Goal: Task Accomplishment & Management: Manage account settings

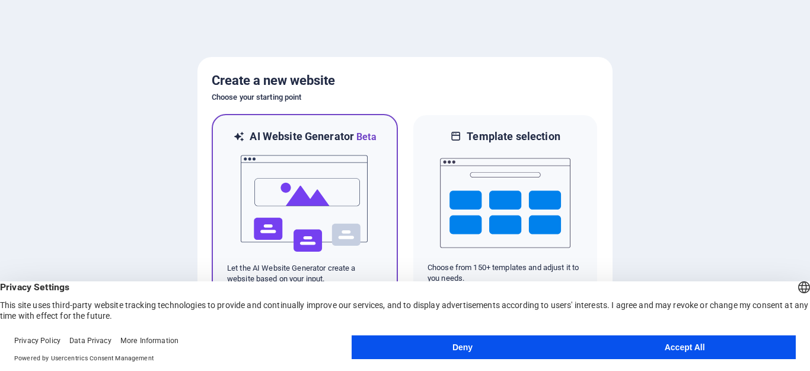
click at [329, 189] on img at bounding box center [305, 203] width 131 height 119
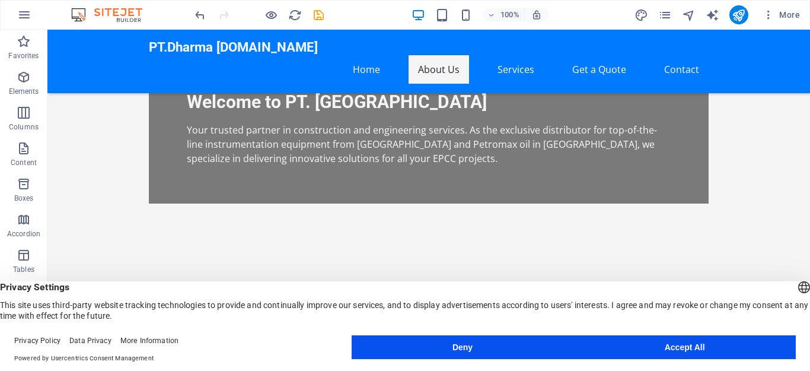
scroll to position [402, 0]
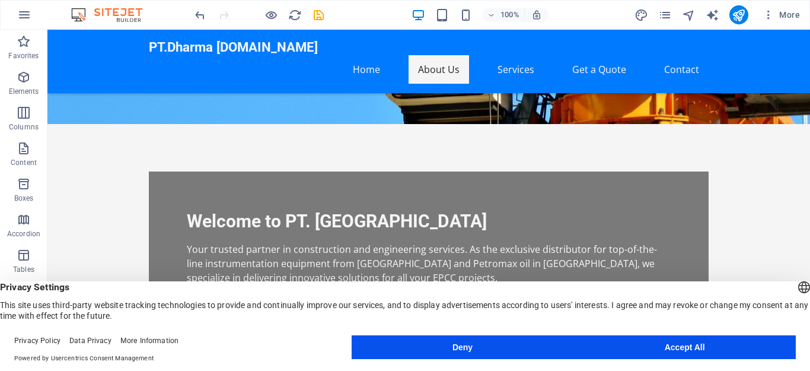
scroll to position [236, 0]
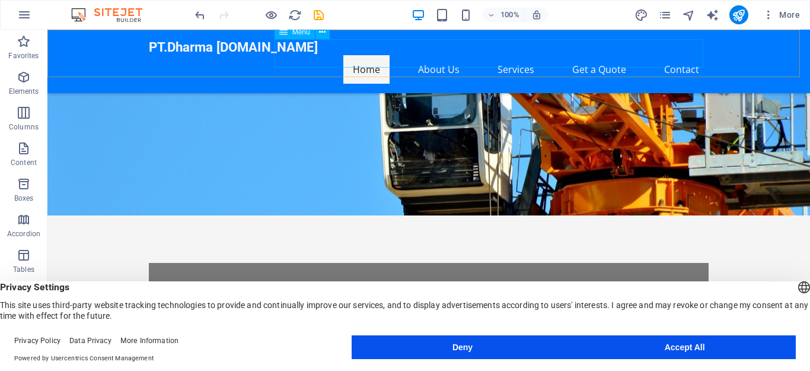
click at [687, 61] on nav "Home About Us Services Get a Quote Contact" at bounding box center [429, 69] width 560 height 28
click at [680, 58] on nav "Home About Us Services Get a Quote Contact" at bounding box center [429, 69] width 560 height 28
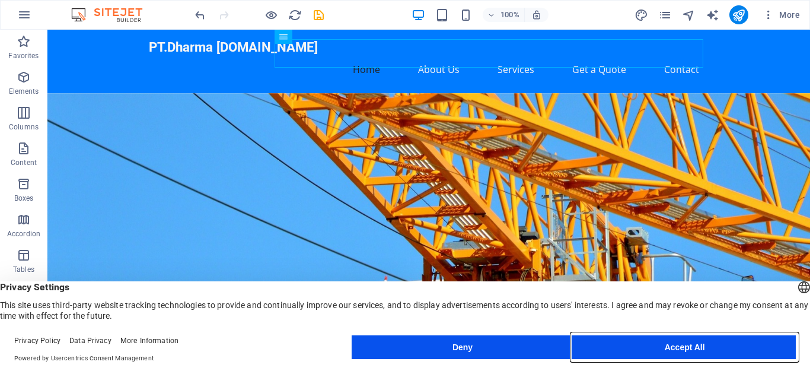
click at [698, 343] on button "Accept All" at bounding box center [685, 347] width 222 height 24
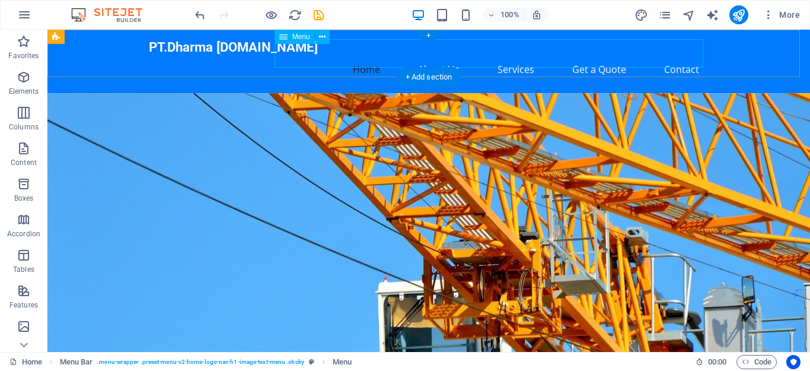
click at [676, 56] on nav "Home About Us Services Get a Quote Contact" at bounding box center [429, 69] width 560 height 28
click at [244, 55] on div "PT.Dharma [DOMAIN_NAME]" at bounding box center [429, 47] width 560 height 16
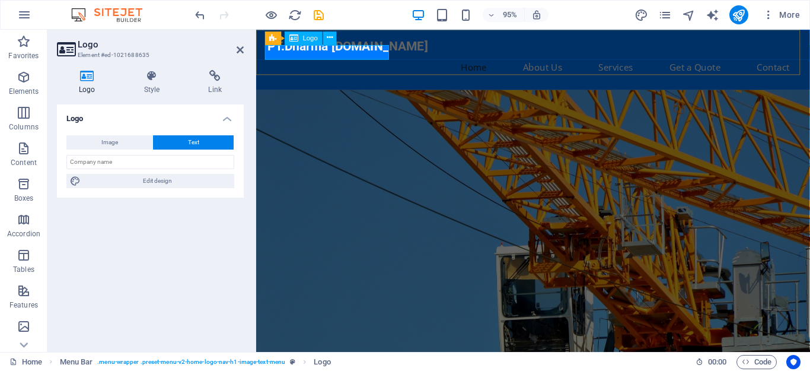
click at [359, 52] on div "PT.Dharma [DOMAIN_NAME]" at bounding box center [548, 47] width 560 height 16
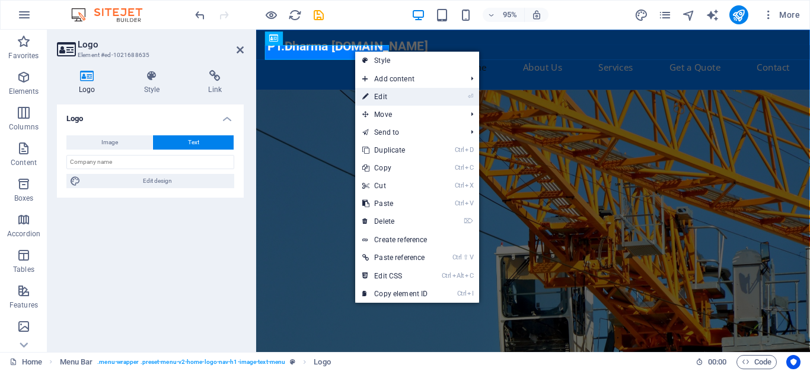
click at [377, 95] on link "⏎ Edit" at bounding box center [394, 97] width 79 height 18
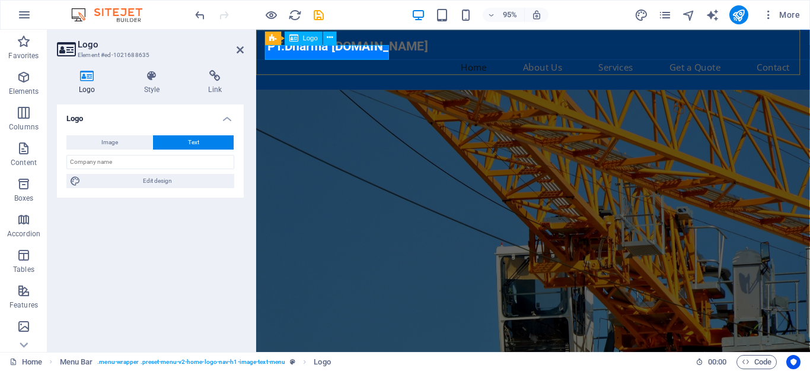
click at [371, 52] on div "PT.Dharma [DOMAIN_NAME]" at bounding box center [548, 47] width 560 height 16
click at [372, 52] on div "PT.Dharma [DOMAIN_NAME]" at bounding box center [548, 47] width 560 height 16
click at [331, 40] on icon at bounding box center [330, 38] width 6 height 12
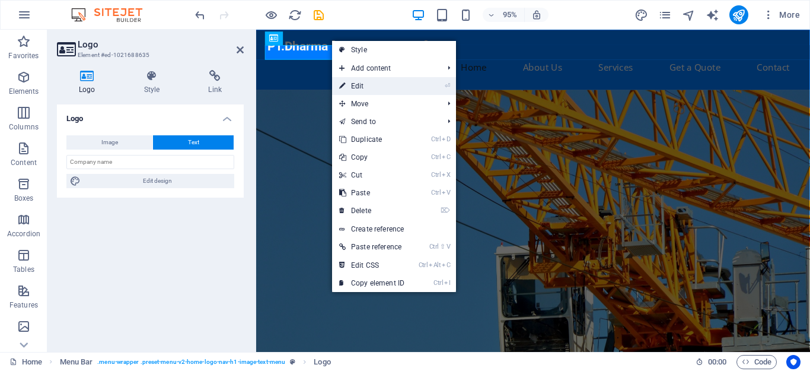
click at [351, 81] on link "⏎ Edit" at bounding box center [371, 86] width 79 height 18
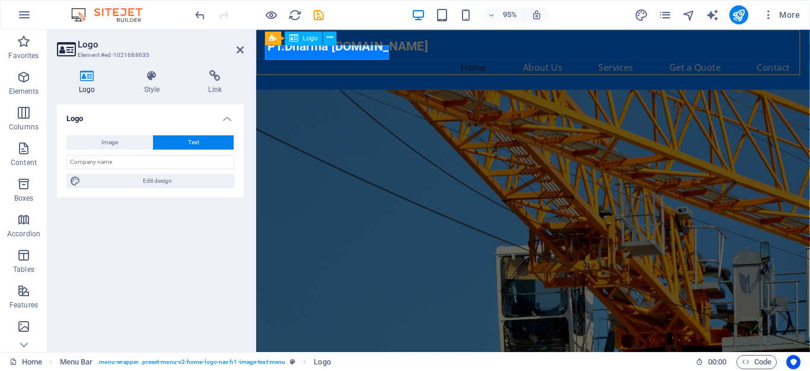
click at [359, 55] on div "PT.Dharma [DOMAIN_NAME]" at bounding box center [548, 47] width 560 height 16
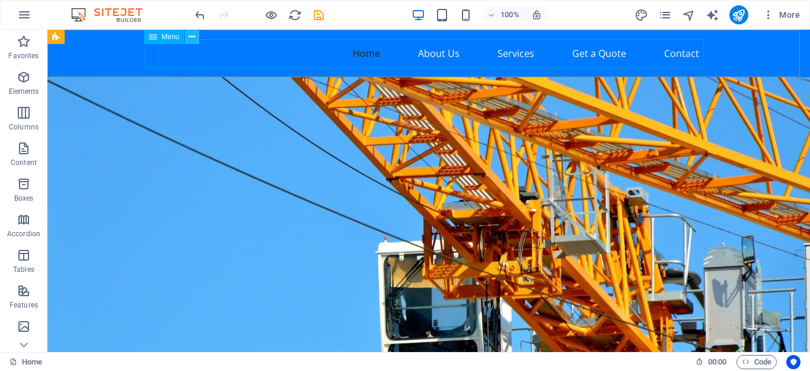
click at [193, 41] on icon at bounding box center [192, 37] width 7 height 12
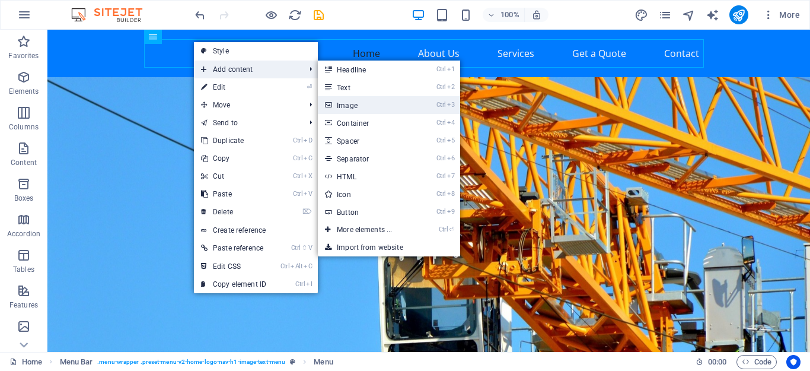
click at [349, 103] on link "Ctrl 3 Image" at bounding box center [367, 105] width 98 height 18
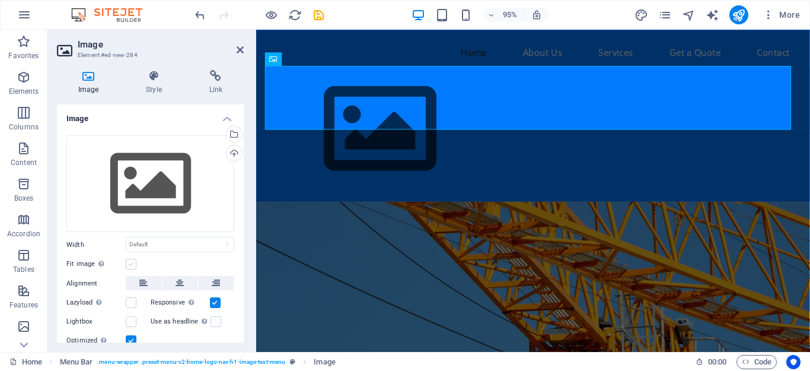
drag, startPoint x: 196, startPoint y: 158, endPoint x: 132, endPoint y: 265, distance: 124.0
click at [132, 265] on label at bounding box center [131, 264] width 11 height 11
click at [0, 0] on input "Fit image Automatically fit image to a fixed width and height" at bounding box center [0, 0] width 0 height 0
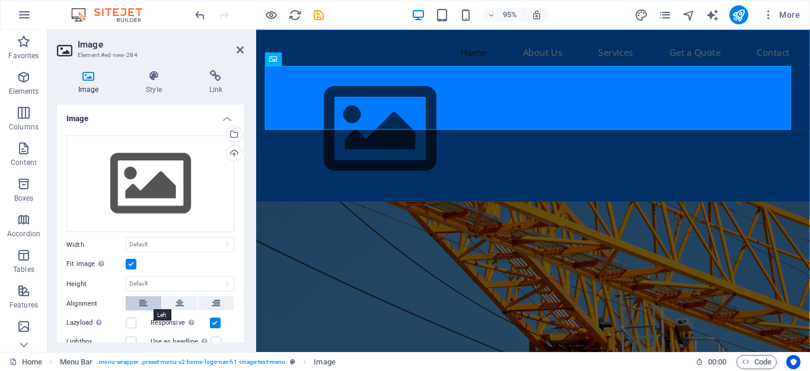
click at [136, 306] on button at bounding box center [144, 303] width 36 height 14
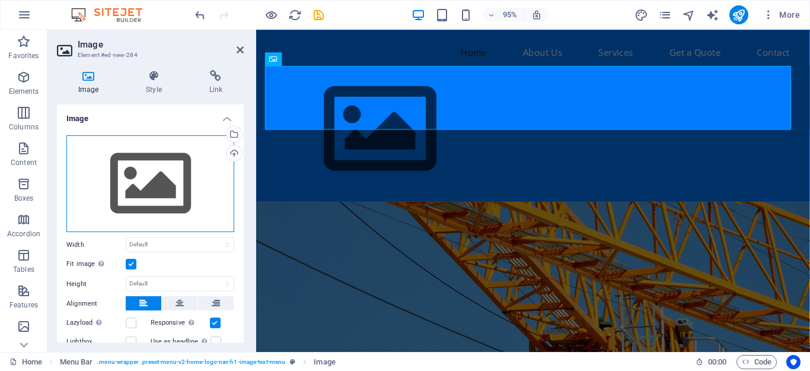
click at [163, 175] on div "Drag files here, click to choose files or select files from Files or our free s…" at bounding box center [150, 183] width 168 height 97
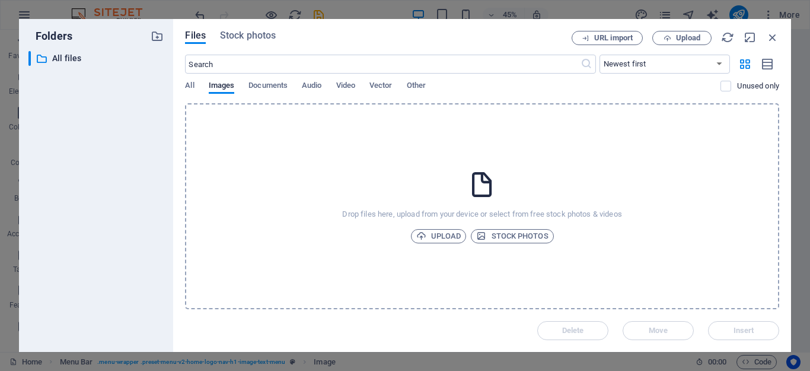
drag, startPoint x: 335, startPoint y: 162, endPoint x: 288, endPoint y: 159, distance: 47.0
click at [288, 159] on div "Drop files here, upload from your device or select from free stock photos & vid…" at bounding box center [482, 206] width 594 height 206
click at [218, 266] on div "Drop files here, upload from your device or select from free stock photos & vid…" at bounding box center [482, 206] width 594 height 206
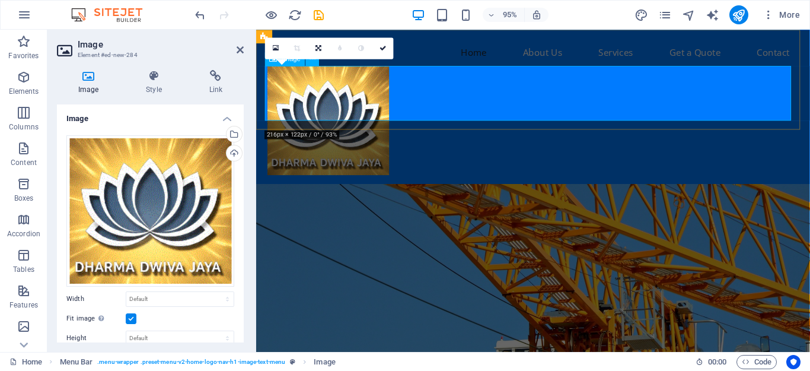
click at [453, 106] on figure at bounding box center [548, 125] width 560 height 115
click at [384, 52] on icon at bounding box center [383, 48] width 7 height 7
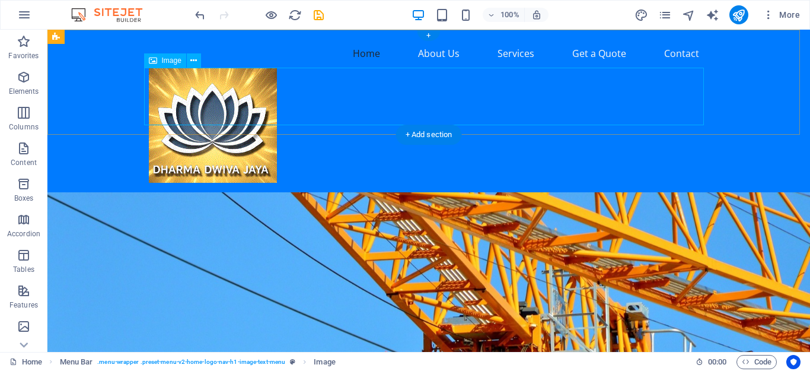
click at [192, 105] on figure at bounding box center [429, 125] width 560 height 115
click at [285, 192] on figure at bounding box center [428, 355] width 763 height 326
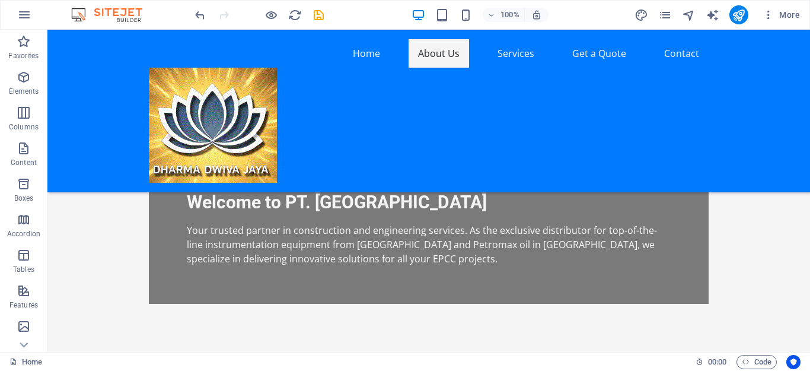
scroll to position [328, 0]
drag, startPoint x: 222, startPoint y: 141, endPoint x: 4, endPoint y: 132, distance: 218.5
click at [222, 141] on icon at bounding box center [220, 145] width 9 height 12
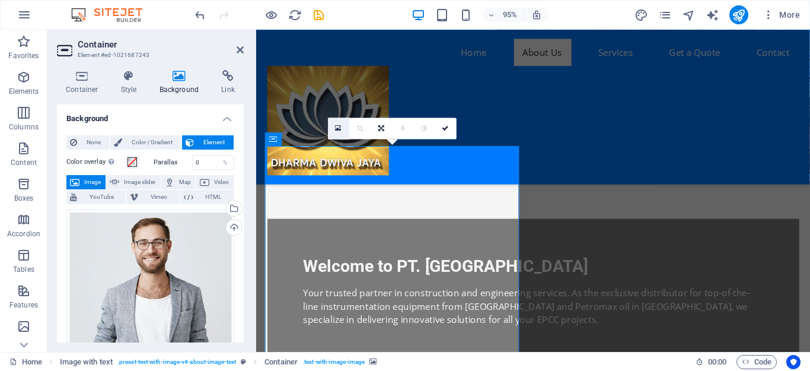
click at [334, 130] on link at bounding box center [338, 127] width 21 height 21
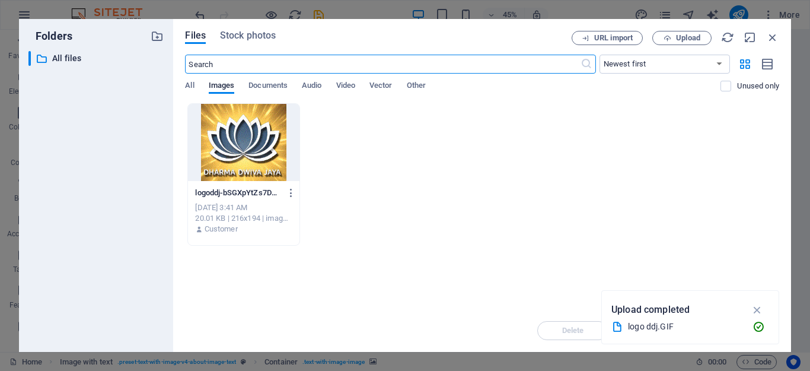
click at [615, 329] on icon at bounding box center [618, 327] width 12 height 12
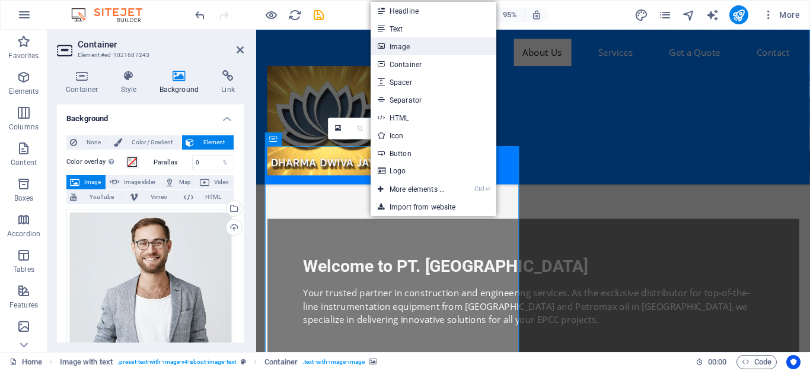
click at [407, 42] on link "Image" at bounding box center [434, 46] width 126 height 18
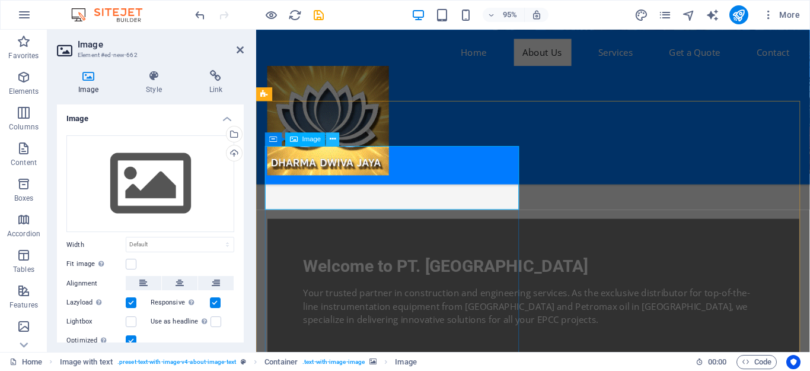
click at [330, 143] on icon at bounding box center [333, 139] width 6 height 12
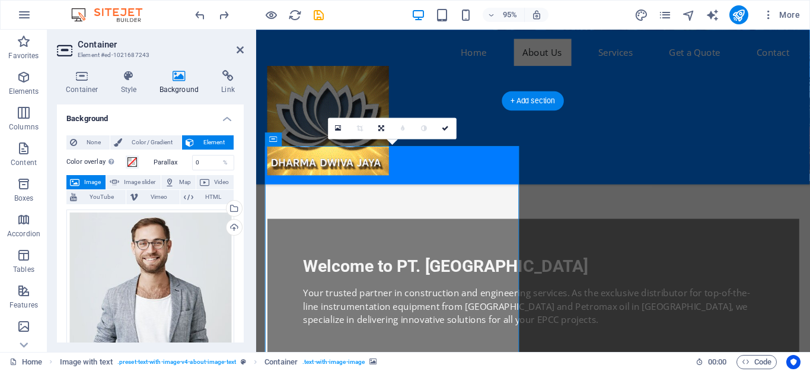
click at [147, 183] on span "Image slider" at bounding box center [140, 182] width 34 height 14
select select "ms"
select select "s"
select select "progressive"
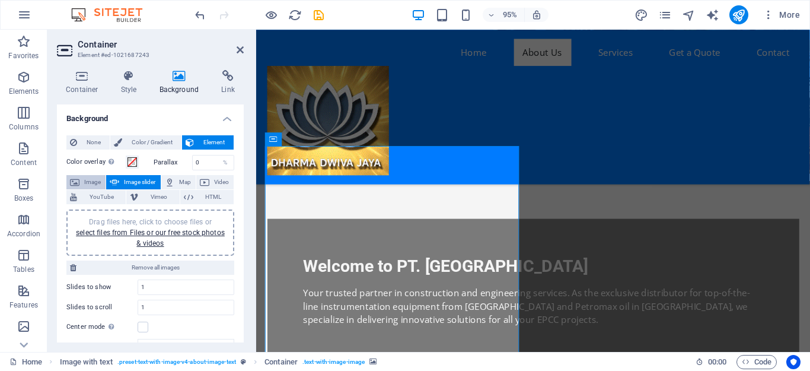
click at [85, 187] on span "Image" at bounding box center [92, 182] width 19 height 14
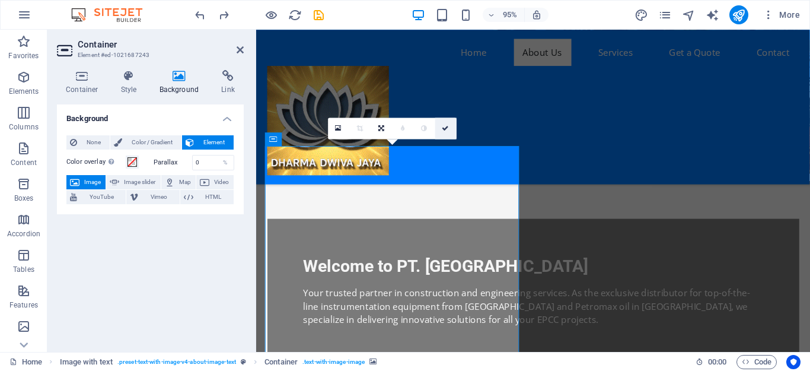
click at [443, 129] on icon at bounding box center [446, 128] width 7 height 7
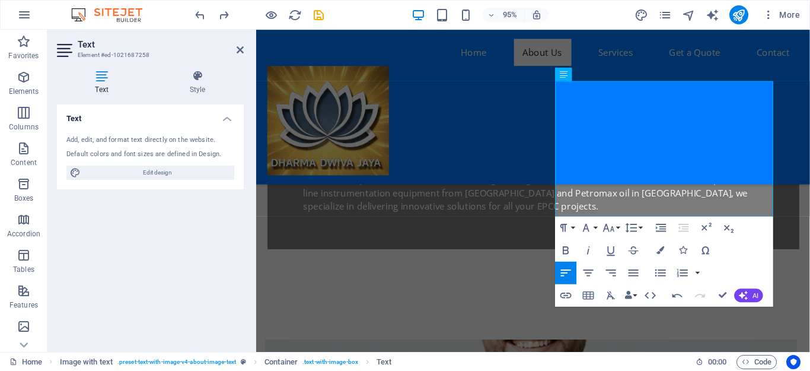
scroll to position [444, 0]
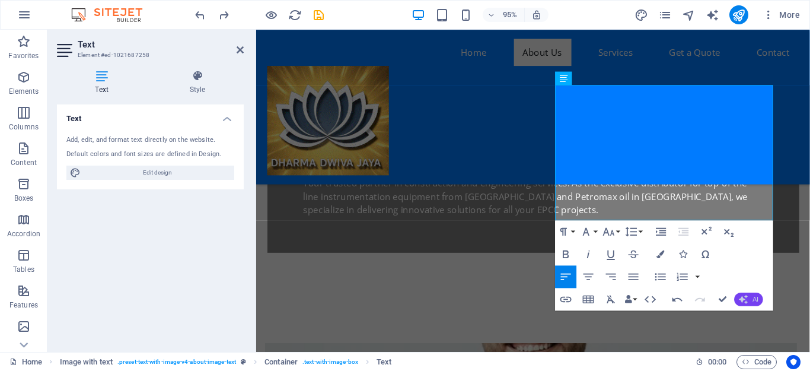
click at [753, 298] on span "AI" at bounding box center [756, 298] width 6 height 7
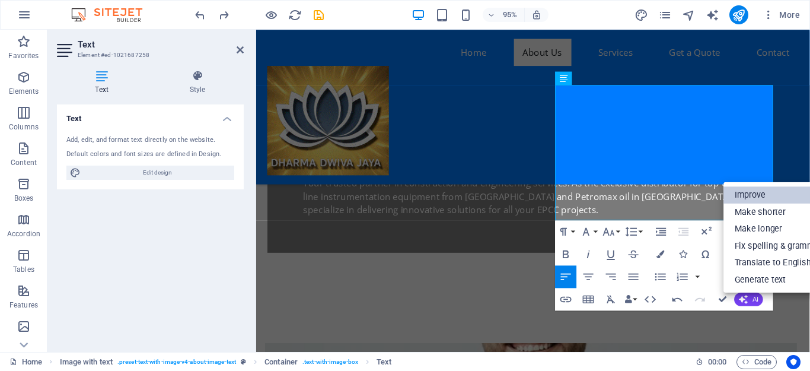
click at [757, 193] on link "Improve" at bounding box center [779, 194] width 110 height 17
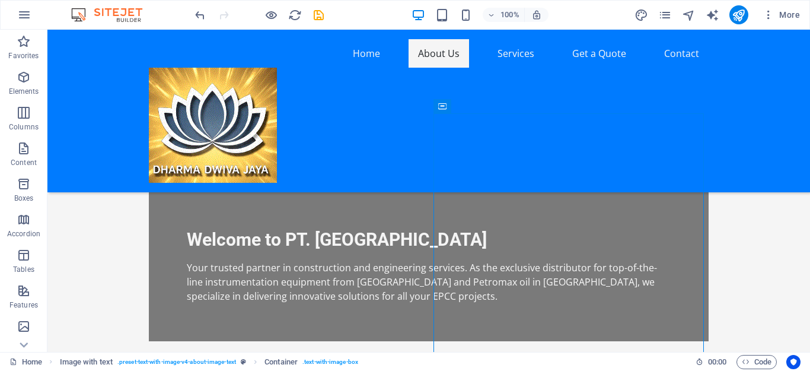
scroll to position [347, 0]
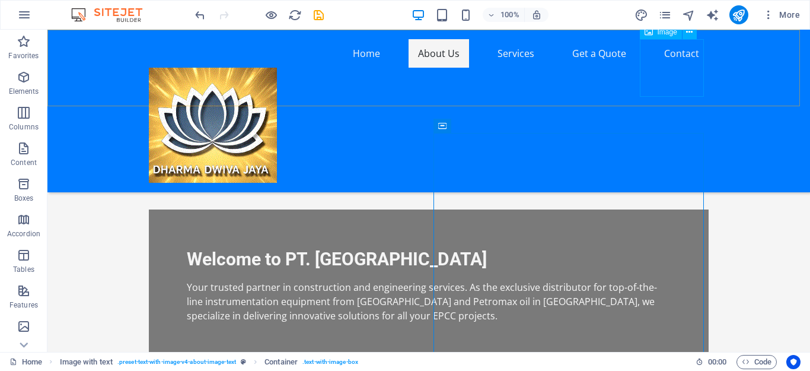
click at [670, 84] on figure at bounding box center [429, 125] width 560 height 115
click at [658, 75] on figure at bounding box center [429, 125] width 560 height 115
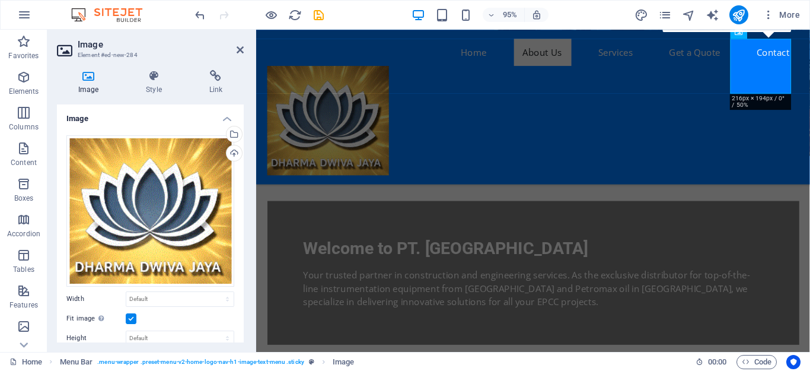
drag, startPoint x: 244, startPoint y: 203, endPoint x: 244, endPoint y: 219, distance: 16.6
click at [244, 219] on div "Image Style Link Image Drag files here, click to choose files or select files f…" at bounding box center [150, 206] width 206 height 291
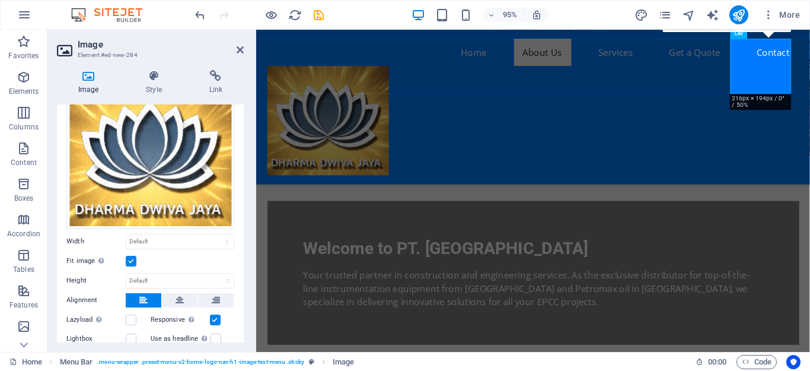
scroll to position [60, 0]
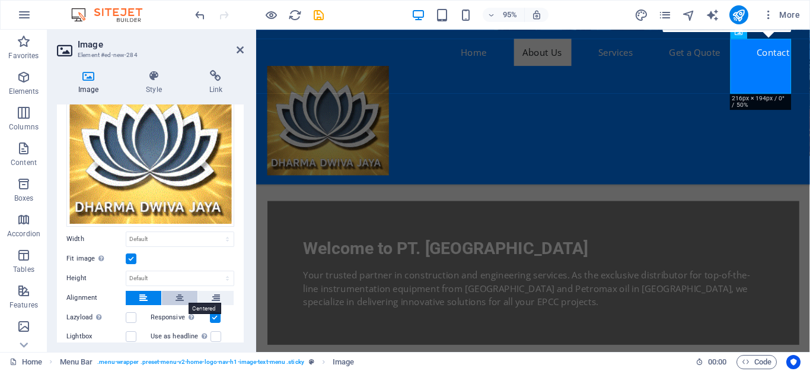
click at [184, 294] on button at bounding box center [180, 298] width 36 height 14
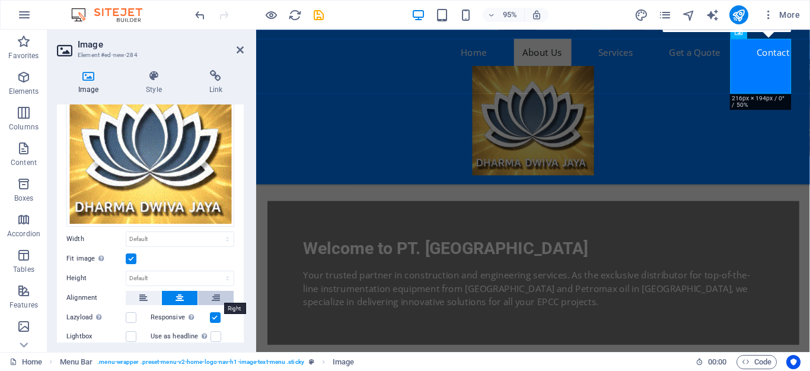
click at [208, 292] on button at bounding box center [216, 298] width 36 height 14
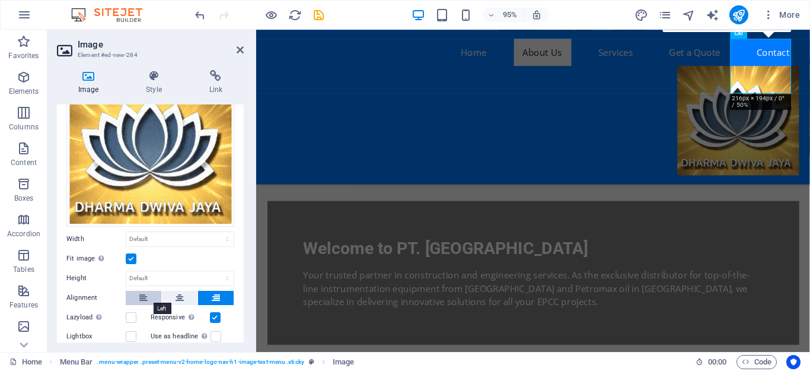
click at [138, 298] on button at bounding box center [144, 298] width 36 height 14
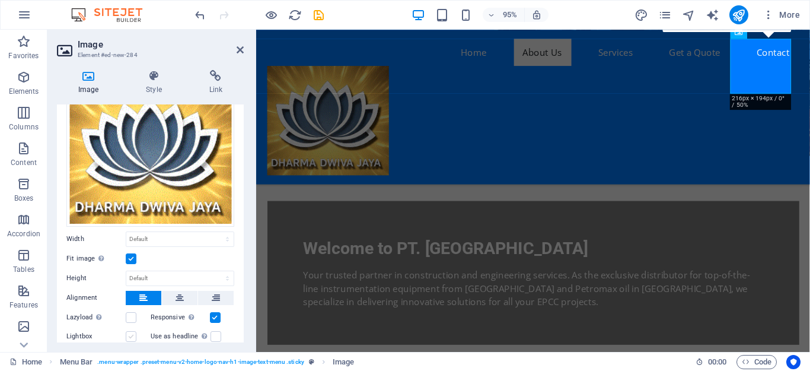
click at [136, 332] on label at bounding box center [131, 336] width 11 height 11
click at [0, 0] on input "Lightbox" at bounding box center [0, 0] width 0 height 0
click at [136, 332] on label at bounding box center [131, 336] width 11 height 11
click at [0, 0] on input "Lightbox" at bounding box center [0, 0] width 0 height 0
click at [214, 314] on label at bounding box center [215, 317] width 11 height 11
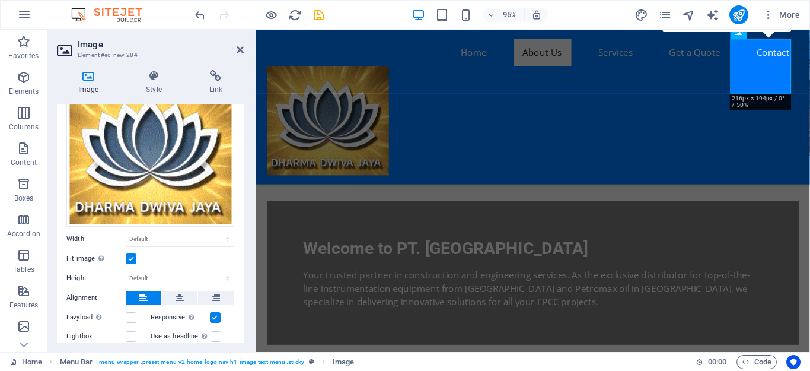
click at [0, 0] on input "Responsive Automatically load retina image and smartphone optimized sizes." at bounding box center [0, 0] width 0 height 0
drag, startPoint x: 240, startPoint y: 257, endPoint x: 248, endPoint y: 284, distance: 28.4
click at [248, 284] on div "Image Style Link Image Drag files here, click to choose files or select files f…" at bounding box center [150, 206] width 206 height 291
drag, startPoint x: 241, startPoint y: 272, endPoint x: 239, endPoint y: 322, distance: 49.3
click at [239, 322] on div "Drag files here, click to choose files or select files from Files or our free s…" at bounding box center [150, 249] width 187 height 366
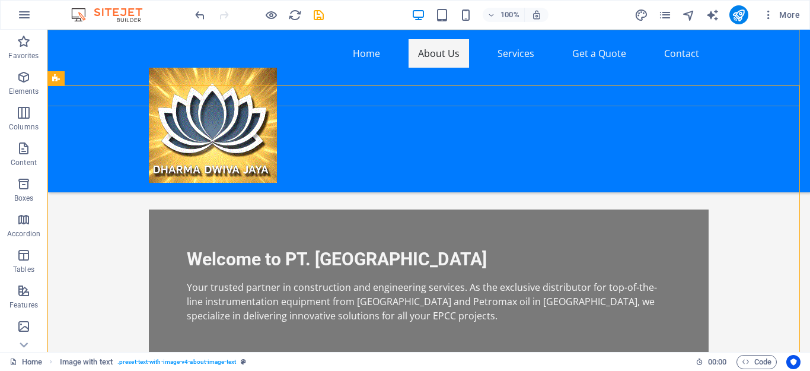
drag, startPoint x: 739, startPoint y: 64, endPoint x: 587, endPoint y: 47, distance: 152.8
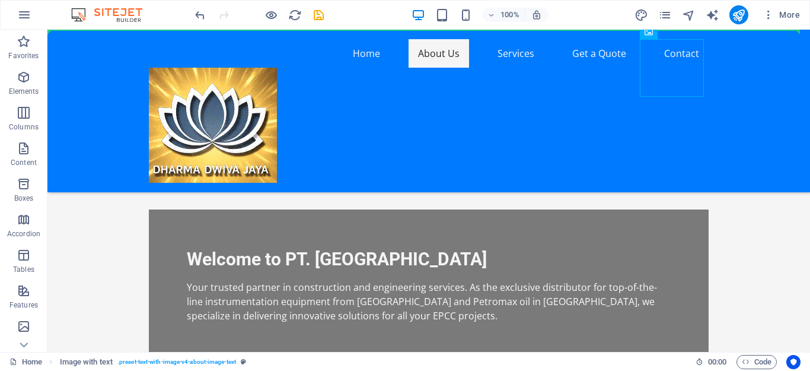
drag, startPoint x: 659, startPoint y: 52, endPoint x: 634, endPoint y: 34, distance: 31.1
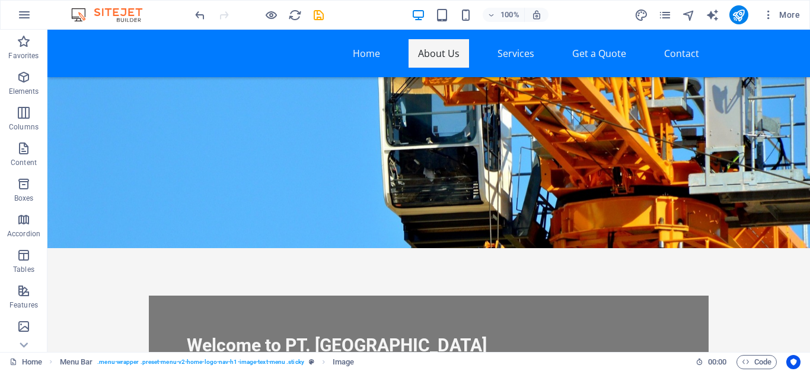
scroll to position [0, 0]
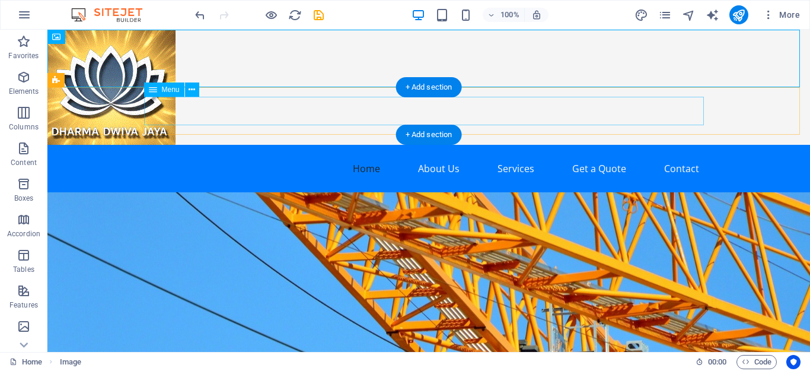
click at [599, 154] on nav "Home About Us Services Get a Quote Contact" at bounding box center [429, 168] width 560 height 28
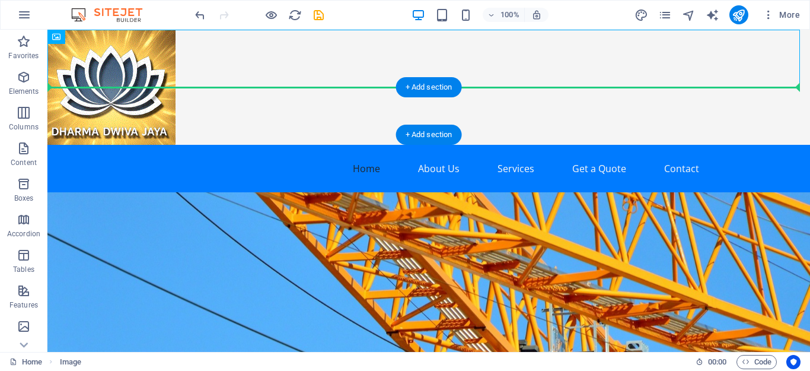
drag, startPoint x: 89, startPoint y: 55, endPoint x: 93, endPoint y: 99, distance: 44.7
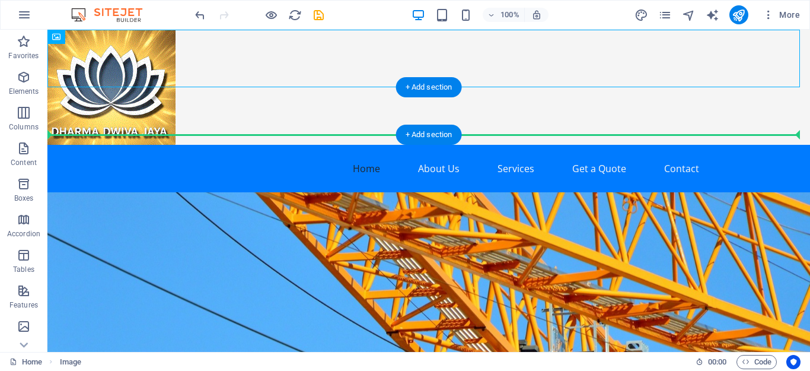
drag, startPoint x: 65, startPoint y: 55, endPoint x: 74, endPoint y: 119, distance: 64.7
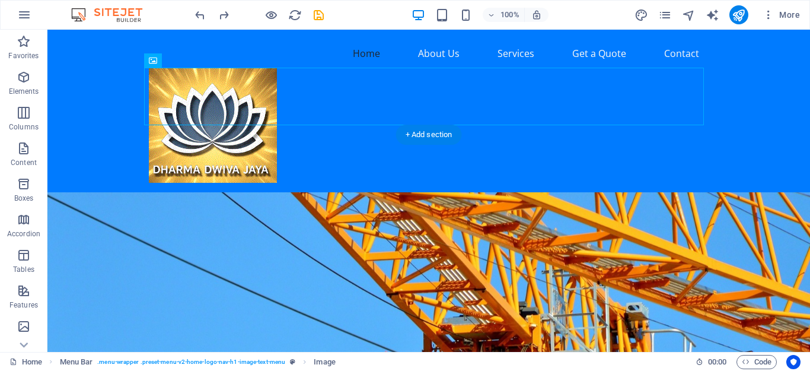
click at [109, 192] on figure at bounding box center [428, 355] width 763 height 326
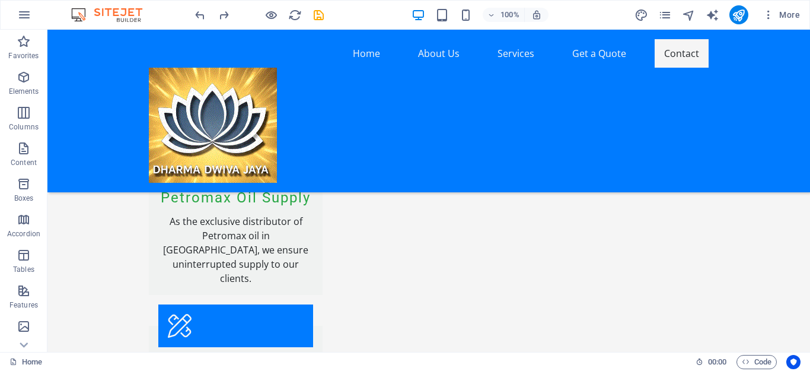
scroll to position [1639, 0]
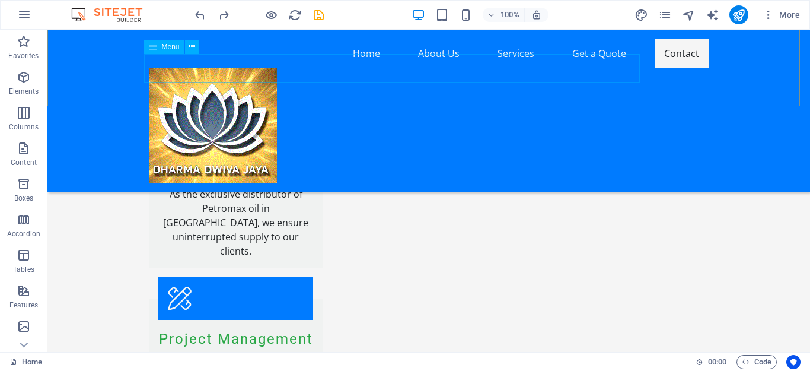
click at [295, 68] on nav "Home About Us Services Get a Quote Contact" at bounding box center [429, 53] width 560 height 28
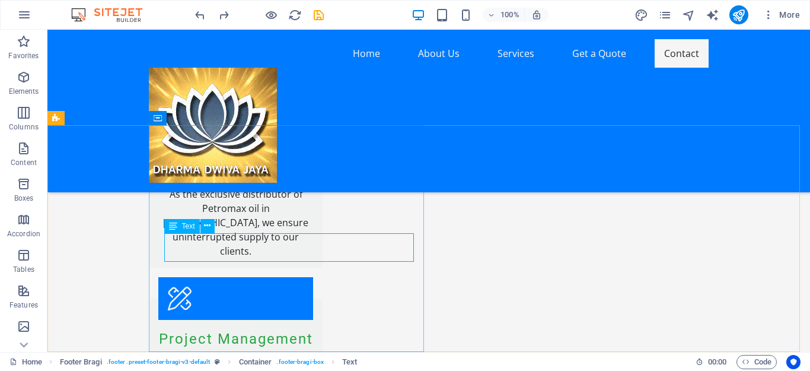
click at [187, 225] on span "Text" at bounding box center [188, 225] width 13 height 7
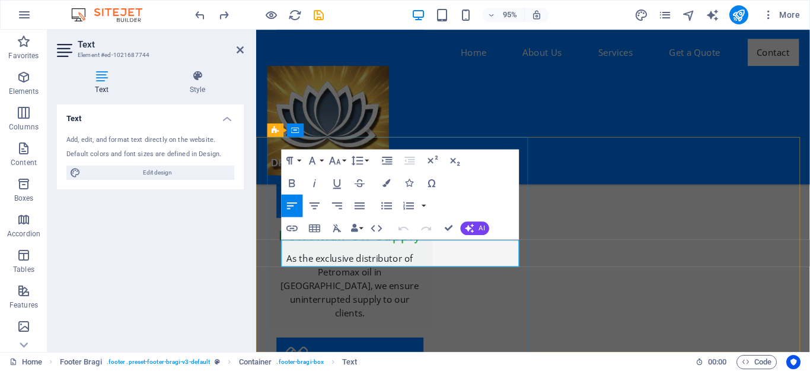
scroll to position [1650, 0]
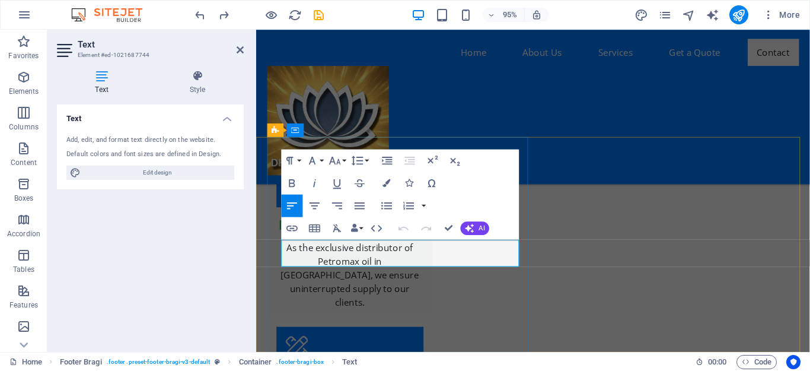
drag, startPoint x: 287, startPoint y: 257, endPoint x: 548, endPoint y: 287, distance: 262.6
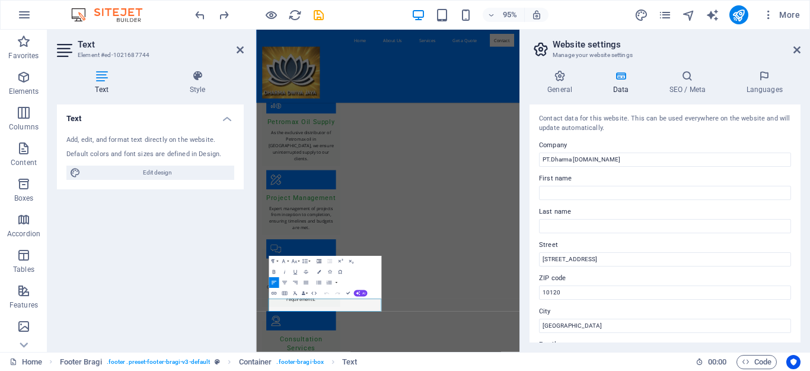
drag, startPoint x: 64, startPoint y: 481, endPoint x: 317, endPoint y: 260, distance: 336.3
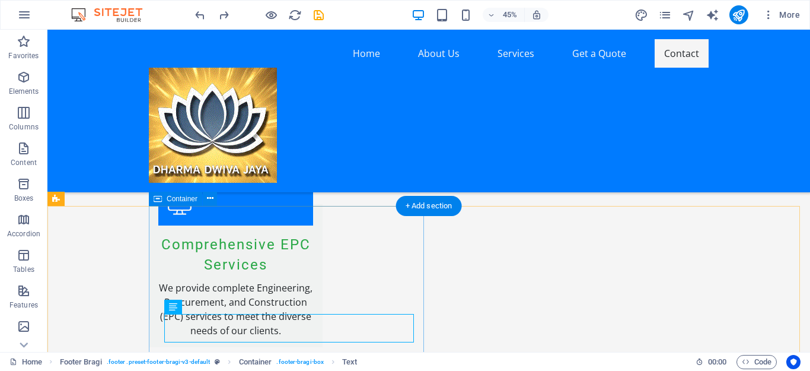
scroll to position [1558, 0]
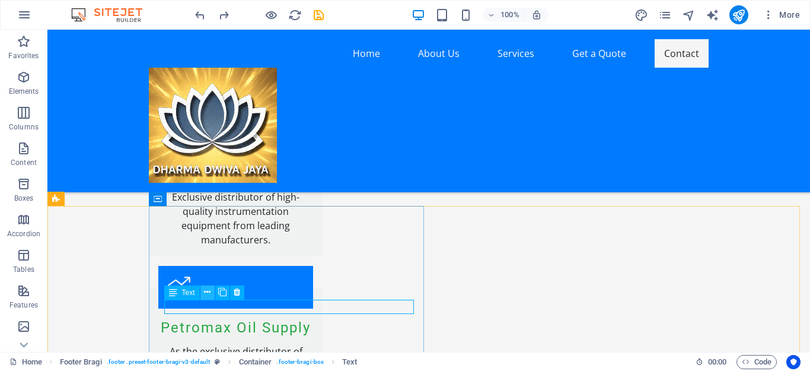
click at [205, 294] on icon at bounding box center [207, 292] width 7 height 12
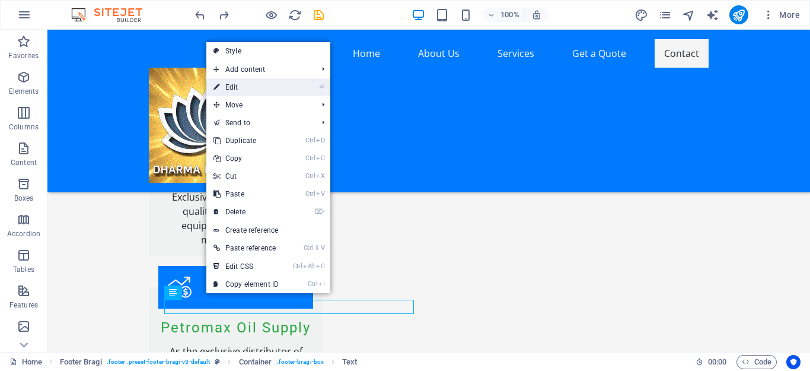
click at [247, 88] on link "⏎ Edit" at bounding box center [245, 87] width 79 height 18
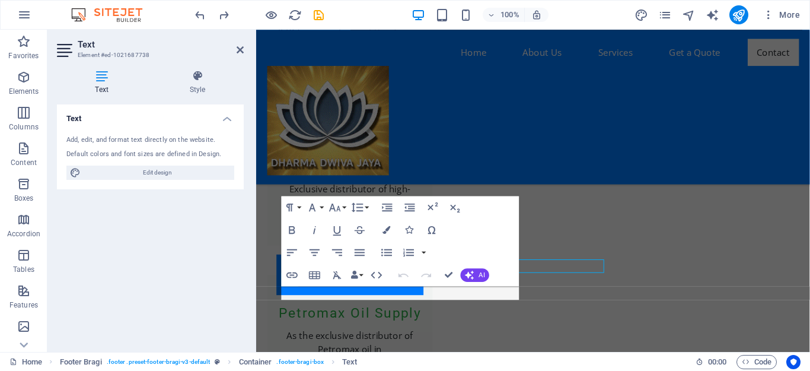
scroll to position [1586, 0]
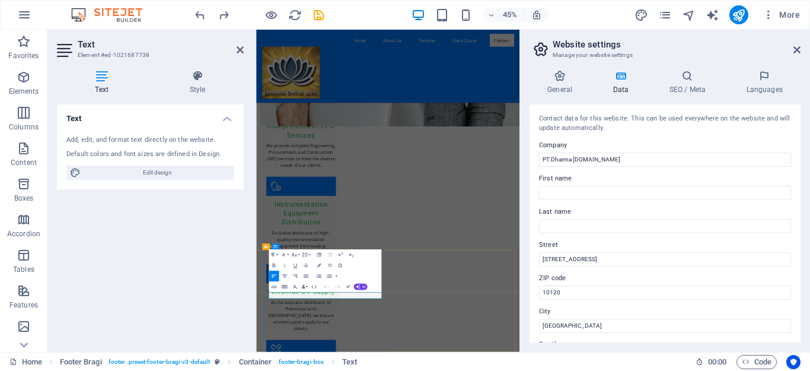
click at [609, 152] on input "PT.Dharma [DOMAIN_NAME]" at bounding box center [665, 159] width 252 height 14
type input "PT.Dharma Dwiva.Jaya"
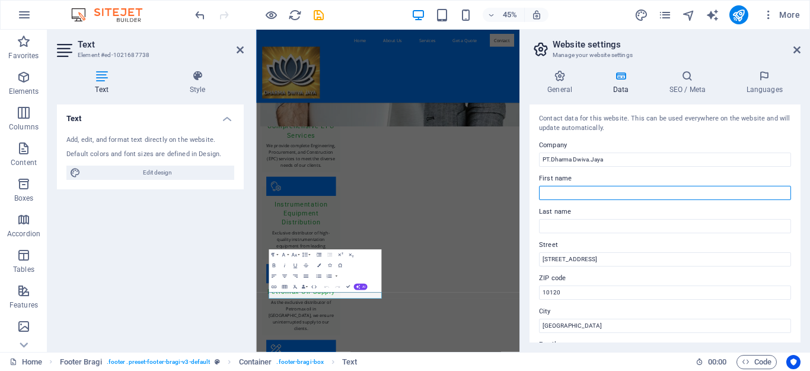
click at [578, 192] on input "First name" at bounding box center [665, 193] width 252 height 14
type input "[DEMOGRAPHIC_DATA]"
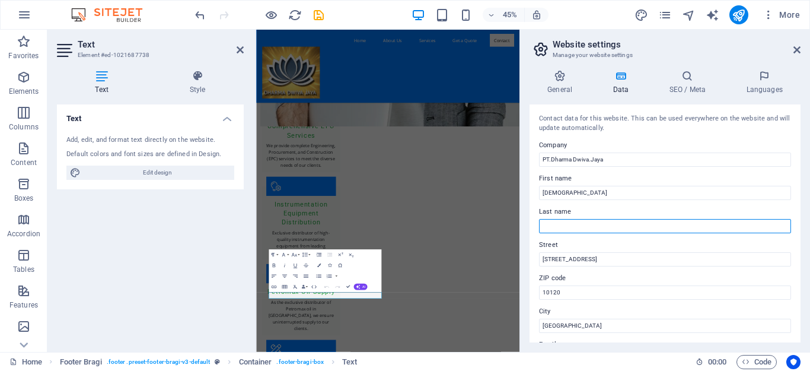
click at [563, 229] on input "Last name" at bounding box center [665, 226] width 252 height 14
type input "D"
type input "Jaya"
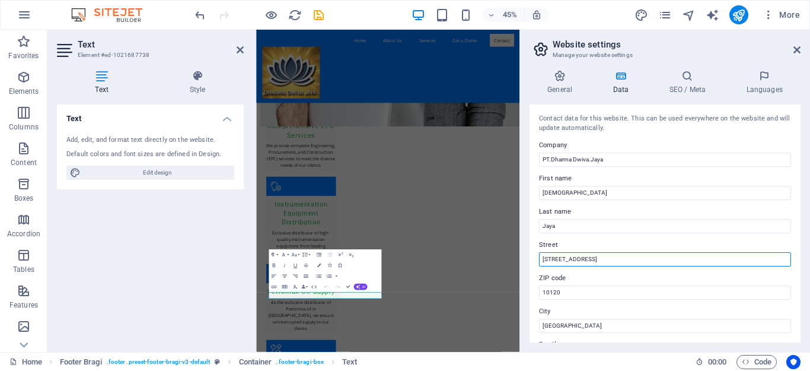
click at [597, 257] on input "[STREET_ADDRESS]" at bounding box center [665, 259] width 252 height 14
type input "1"
click at [664, 258] on input "i7 Creative Community Space Jln. [GEOGRAPHIC_DATA]" at bounding box center [665, 259] width 252 height 14
click at [688, 257] on input "i7 Creative Community Space Jln. Baranangsiang III" at bounding box center [665, 259] width 252 height 14
click at [694, 259] on input "i7 Creative Community Space Jln. [STREET_ADDRESS]" at bounding box center [665, 259] width 252 height 14
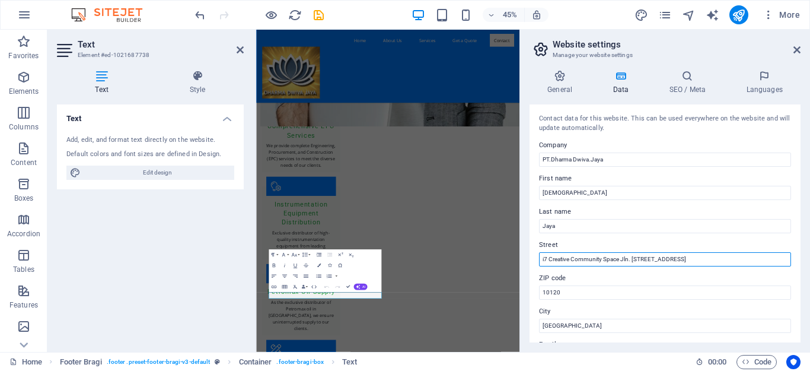
click at [717, 260] on input "i7 Creative Community Space Jln. [STREET_ADDRESS]" at bounding box center [665, 259] width 252 height 14
type input "i7 Creative Community Space Jln. [STREET_ADDRESS]"
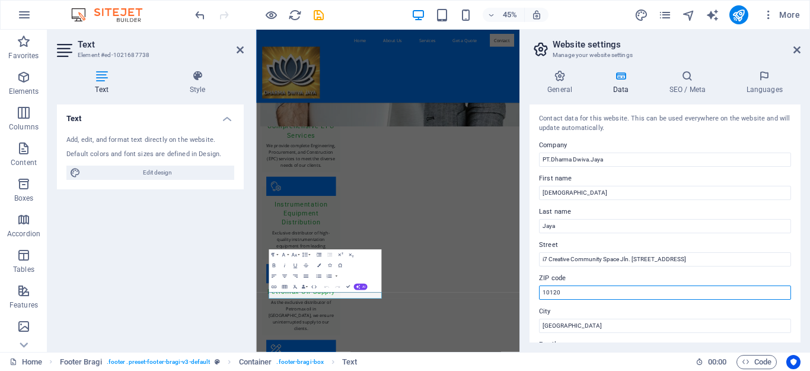
click at [610, 290] on input "10120" at bounding box center [665, 292] width 252 height 14
type input "1"
type input "16129"
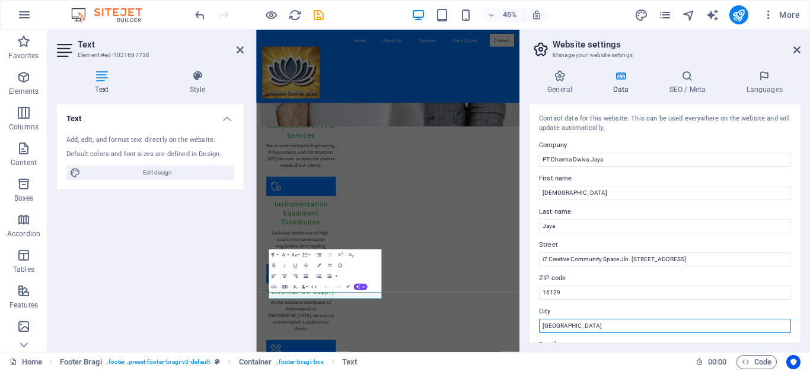
click at [583, 324] on input "[GEOGRAPHIC_DATA]" at bounding box center [665, 326] width 252 height 14
type input "J"
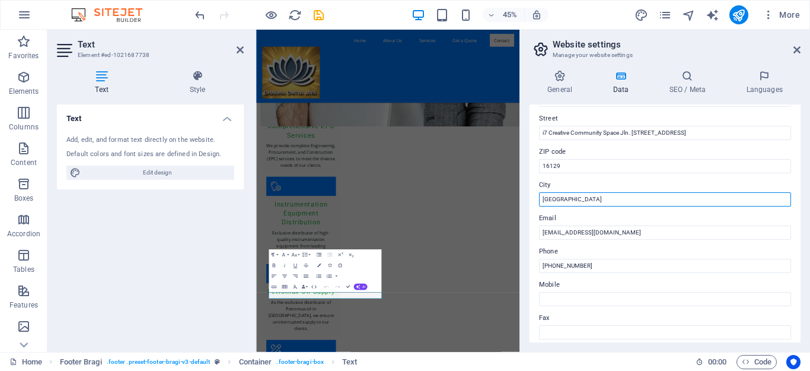
scroll to position [128, 0]
type input "[GEOGRAPHIC_DATA]"
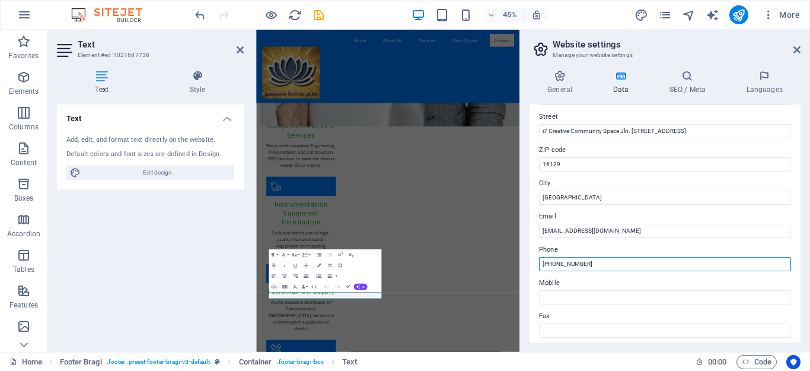
click at [626, 265] on input "[PHONE_NUMBER]" at bounding box center [665, 264] width 252 height 14
click at [603, 265] on input "[PHONE_NUMBER]" at bounding box center [665, 264] width 252 height 14
type input "+62"
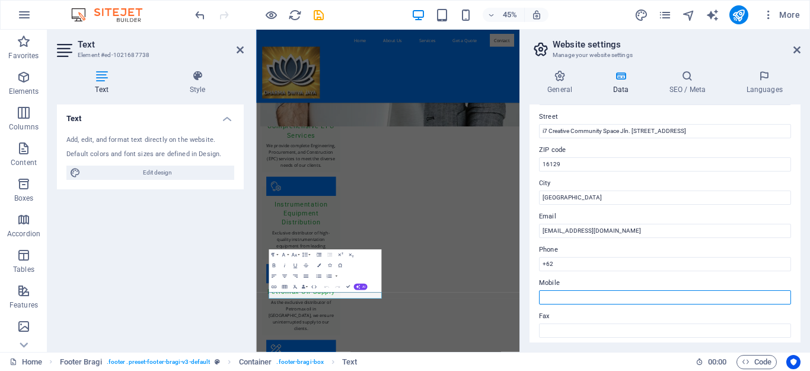
click at [572, 297] on input "Mobile" at bounding box center [665, 297] width 252 height 14
type input "085175478004"
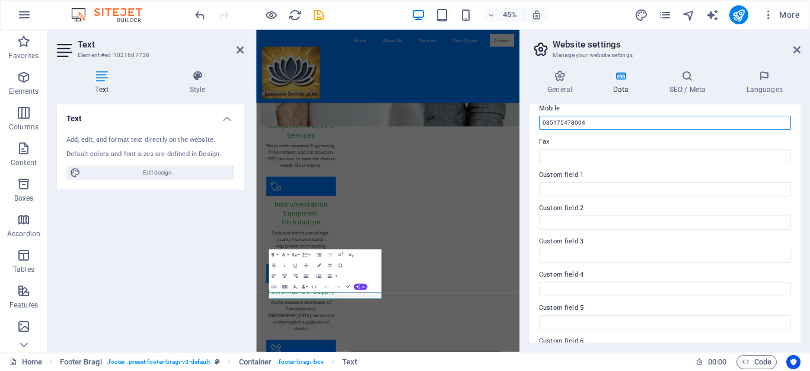
scroll to position [332, 0]
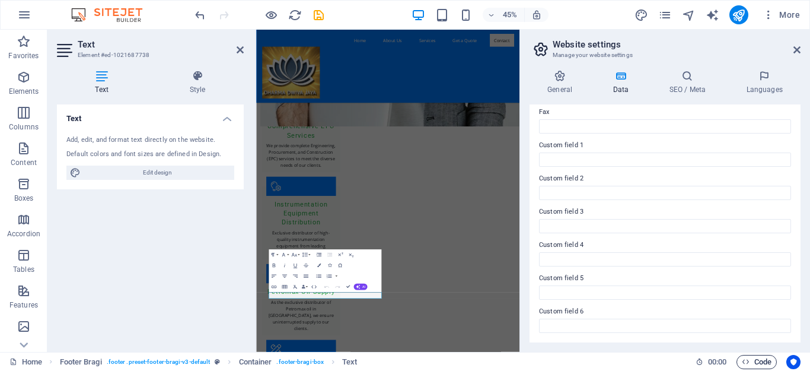
click at [758, 359] on span "Code" at bounding box center [757, 362] width 30 height 14
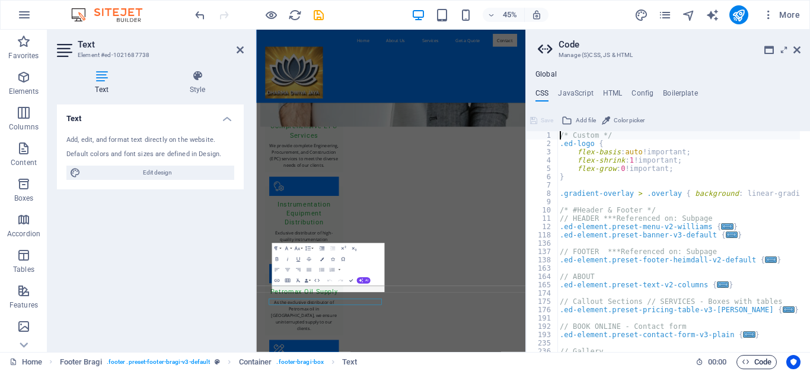
scroll to position [1259, 0]
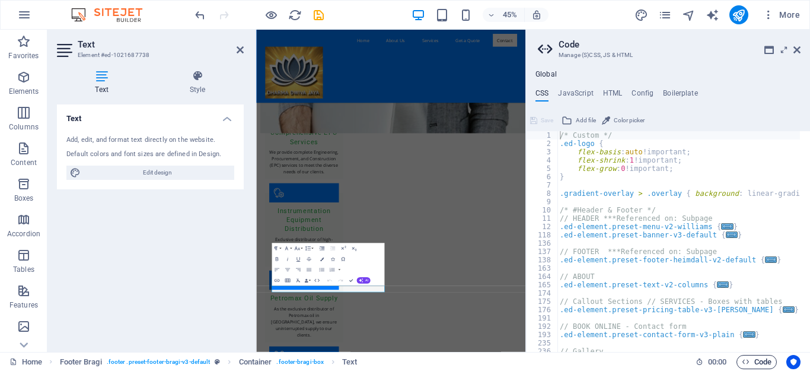
click at [758, 359] on span "Code" at bounding box center [757, 362] width 30 height 14
click at [796, 49] on icon at bounding box center [797, 49] width 7 height 9
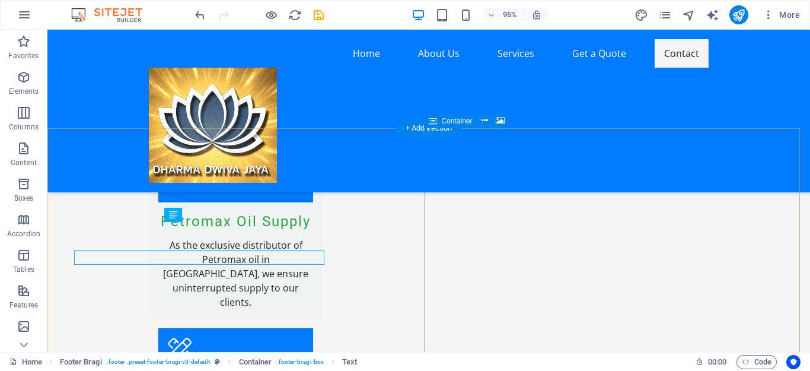
scroll to position [1636, 0]
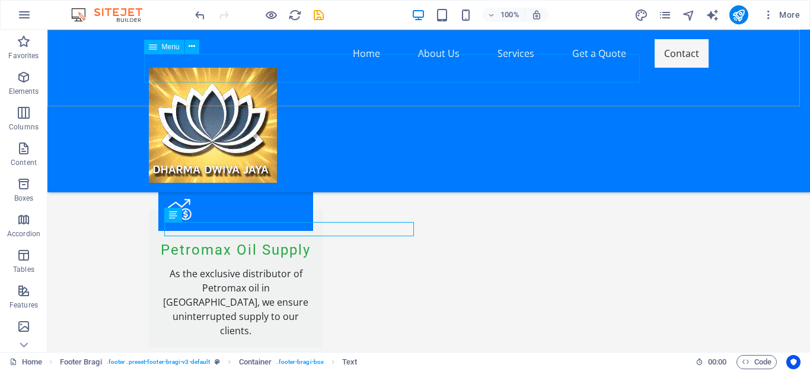
click at [450, 68] on nav "Home About Us Services Get a Quote Contact" at bounding box center [429, 53] width 560 height 28
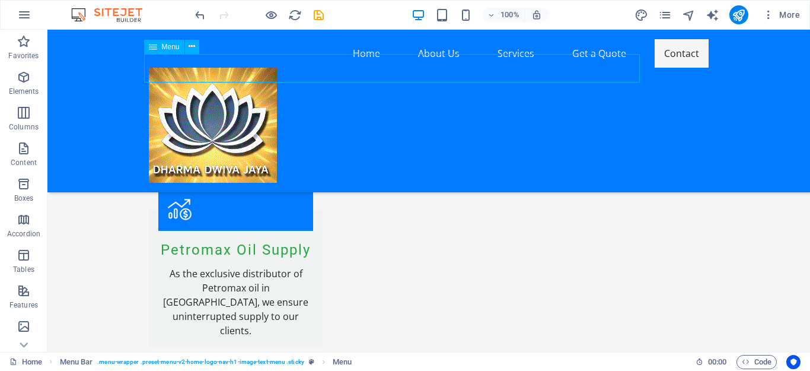
click at [450, 68] on nav "Home About Us Services Get a Quote Contact" at bounding box center [429, 53] width 560 height 28
click at [742, 15] on icon "publish" at bounding box center [739, 15] width 14 height 14
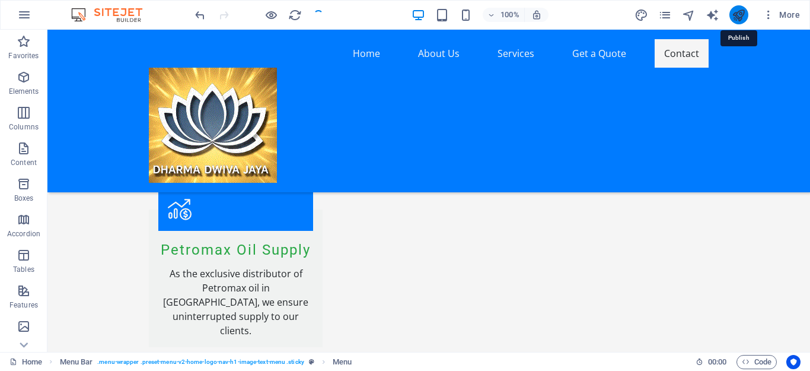
checkbox input "false"
